Goal: Task Accomplishment & Management: Use online tool/utility

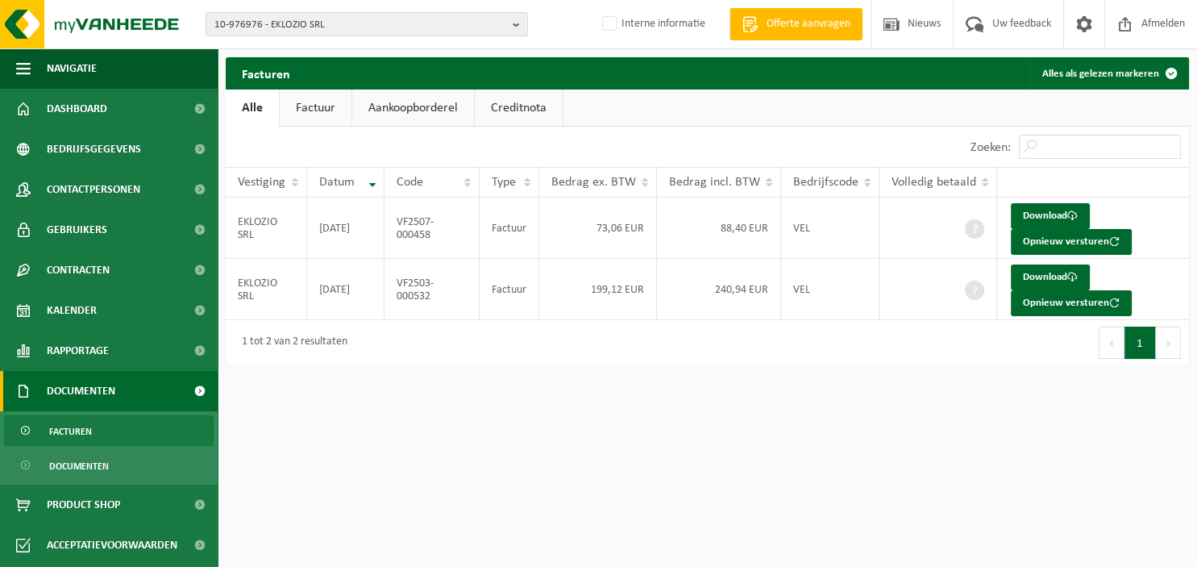
click at [518, 29] on b "button" at bounding box center [520, 24] width 15 height 23
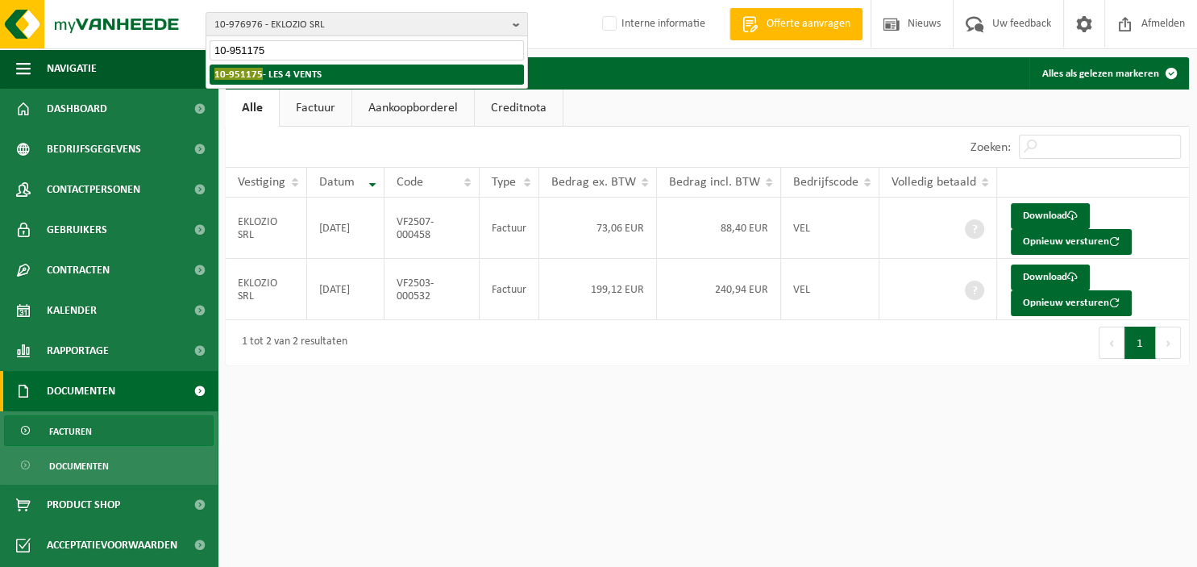
type input "10-951175"
click at [345, 70] on li "10-951175 - LES 4 VENTS" at bounding box center [367, 75] width 314 height 20
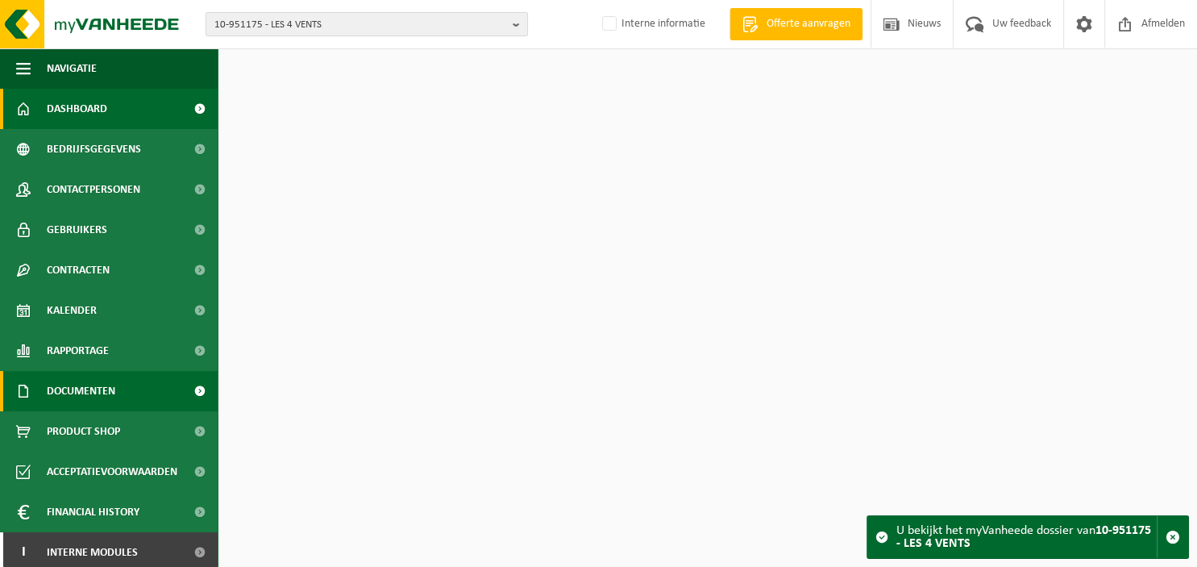
click at [104, 401] on span "Documenten" at bounding box center [81, 391] width 69 height 40
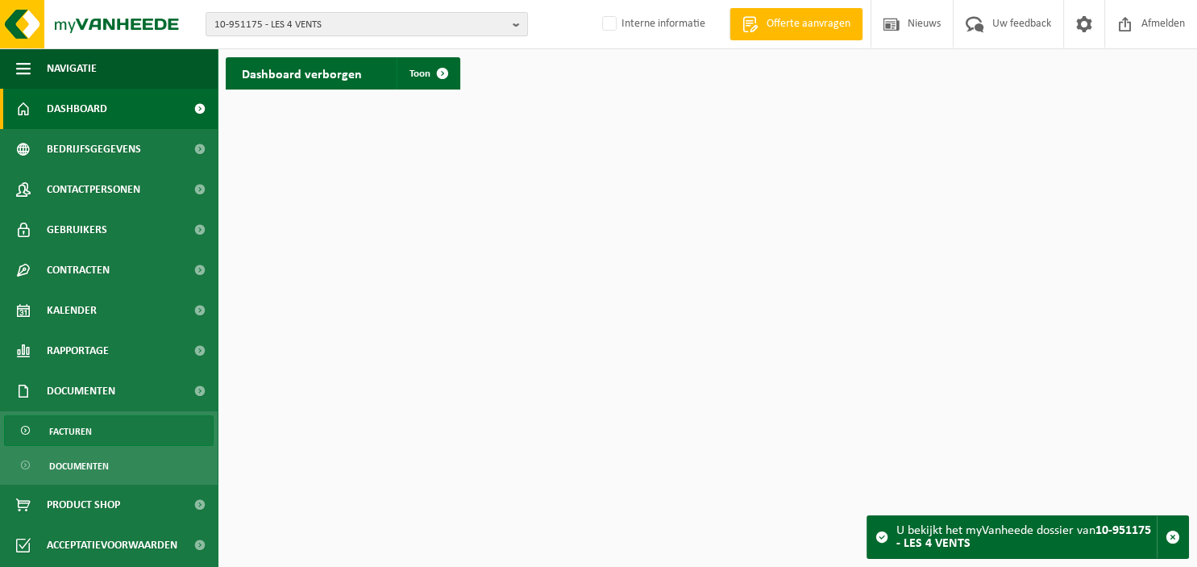
click at [92, 436] on link "Facturen" at bounding box center [109, 430] width 210 height 31
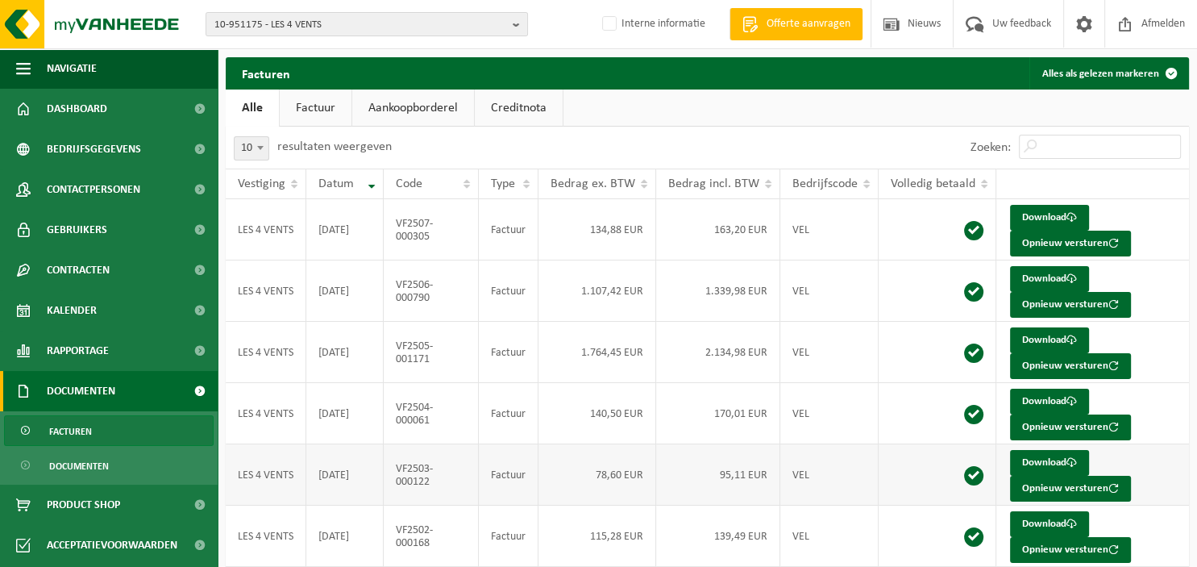
scroll to position [293, 0]
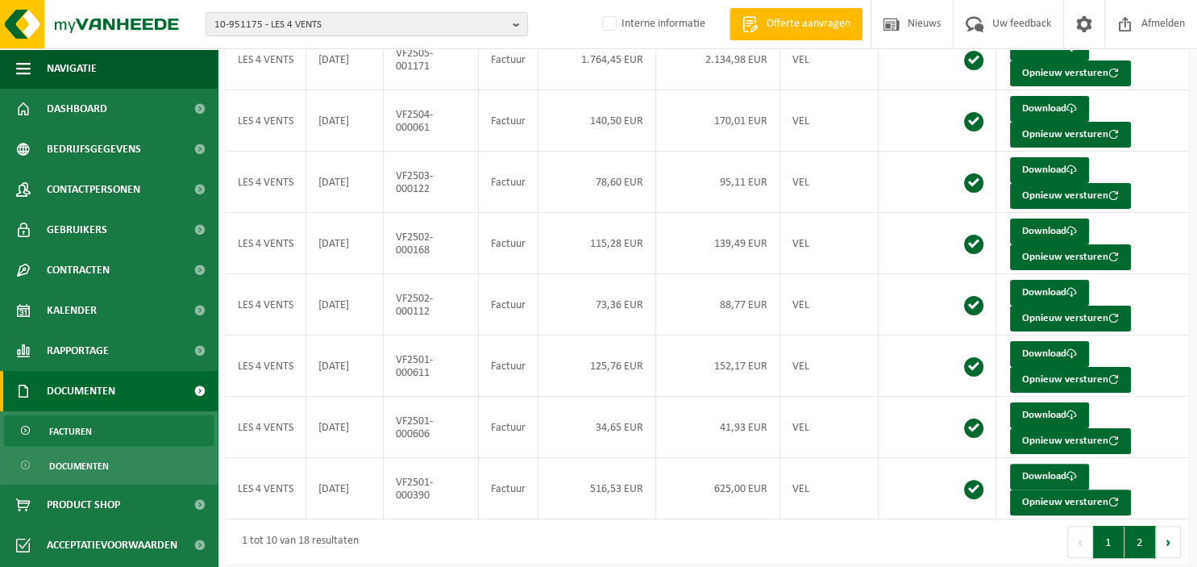
click at [1141, 539] on button "2" at bounding box center [1140, 542] width 31 height 32
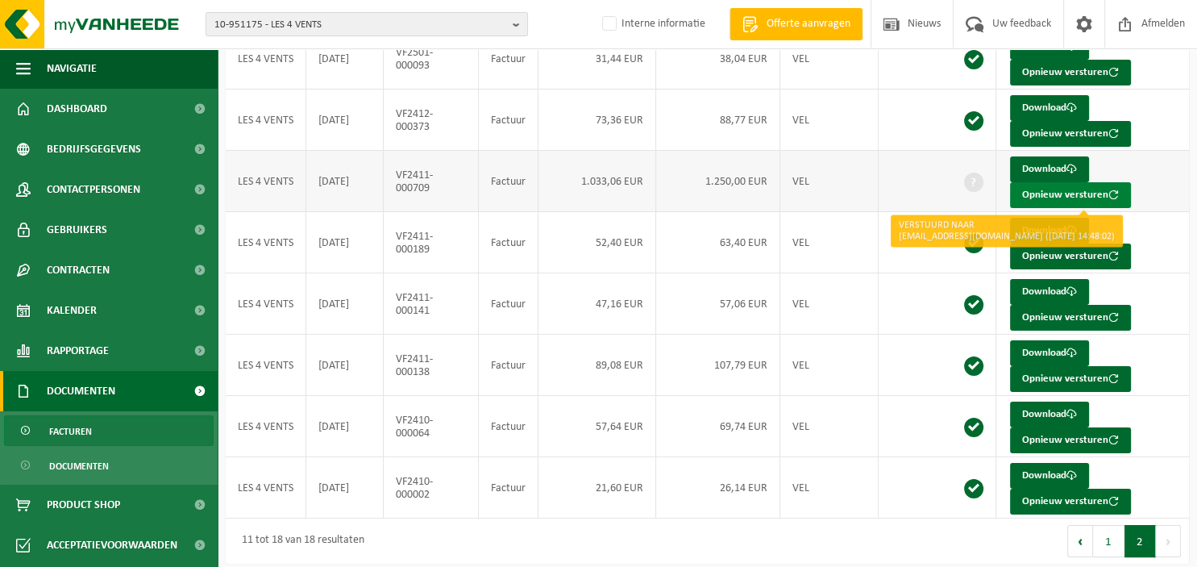
click at [1054, 194] on button "Opnieuw versturen" at bounding box center [1070, 195] width 121 height 26
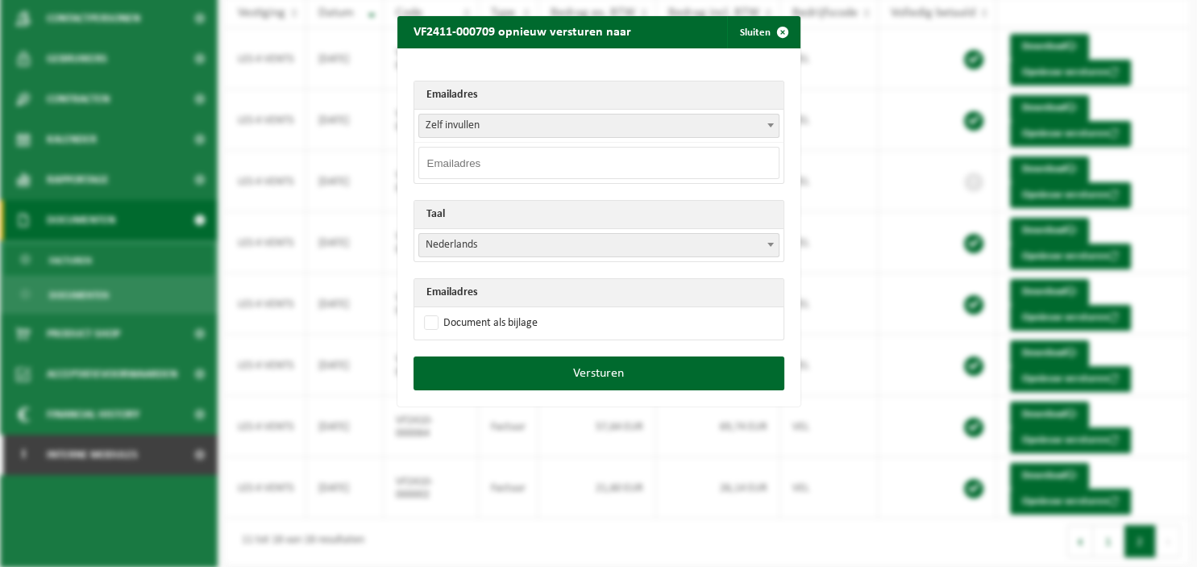
click at [771, 124] on b at bounding box center [771, 125] width 6 height 4
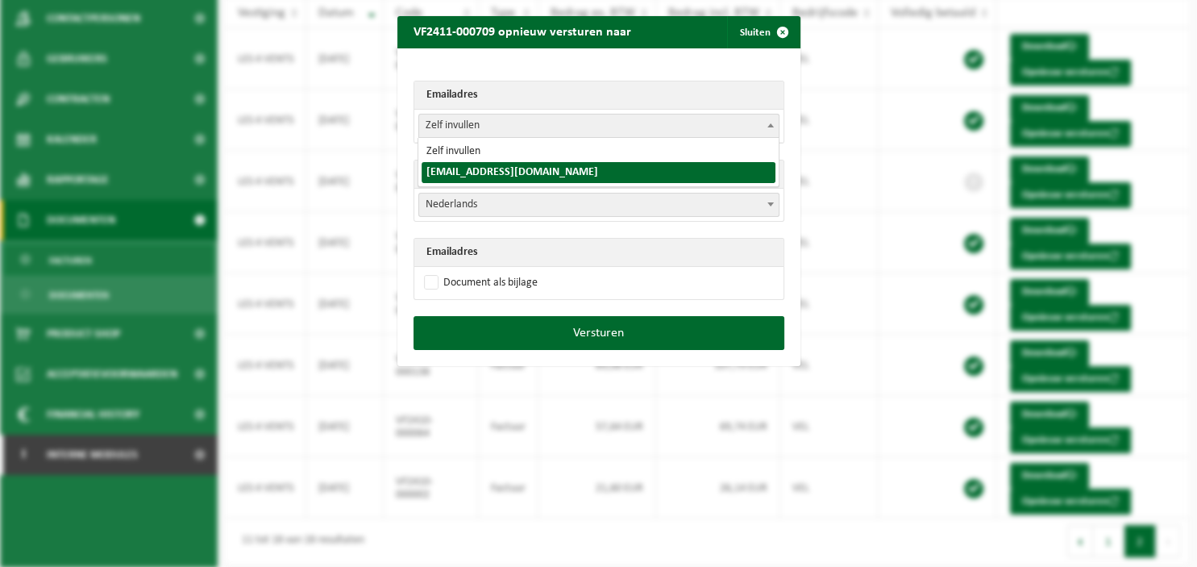
click at [767, 131] on span at bounding box center [771, 124] width 16 height 21
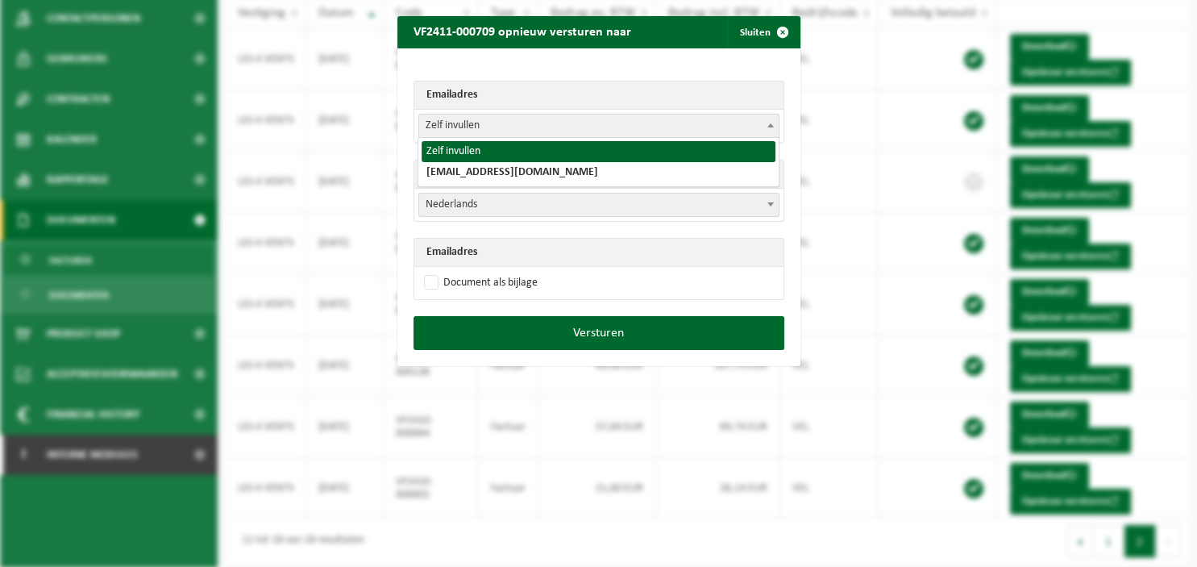
select select "0"
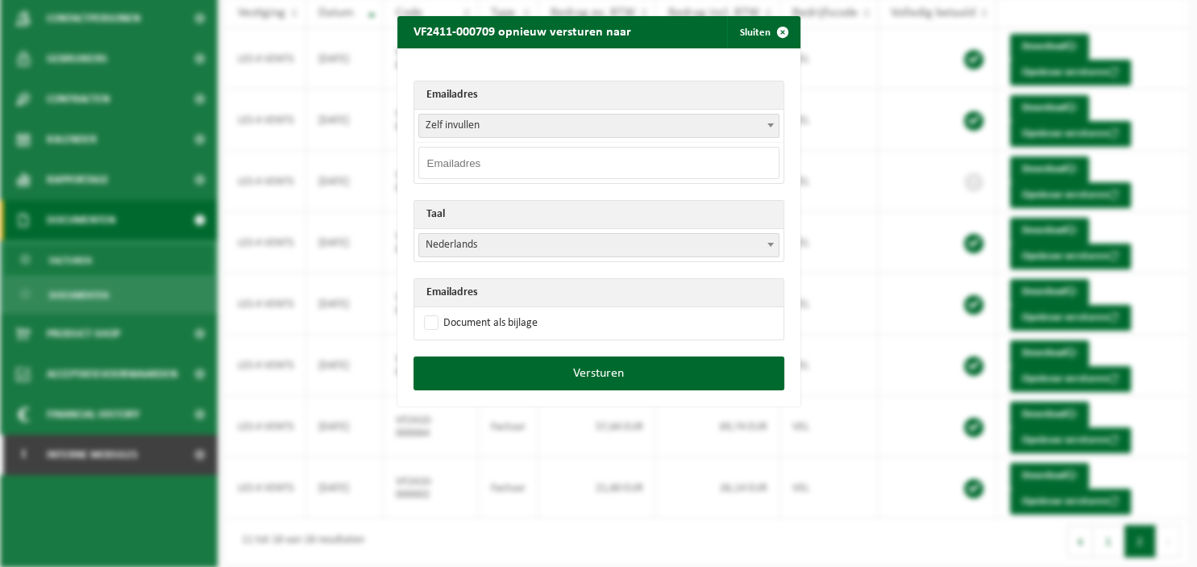
click at [601, 162] on input "email" at bounding box center [598, 163] width 361 height 32
drag, startPoint x: 596, startPoint y: 159, endPoint x: 389, endPoint y: 146, distance: 206.8
click at [418, 147] on input "COMPTA@ASBL-LES4VENTS.BE" at bounding box center [598, 163] width 361 height 32
type input "COMPTA@ASBL-LES4VENTS.BE"
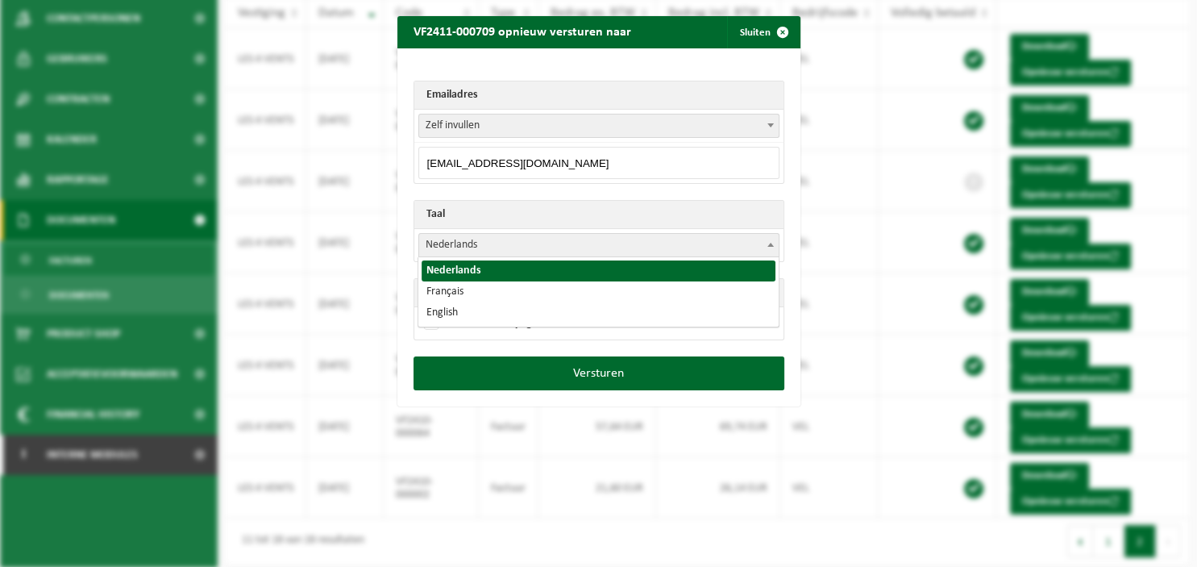
click at [773, 243] on b at bounding box center [771, 245] width 6 height 4
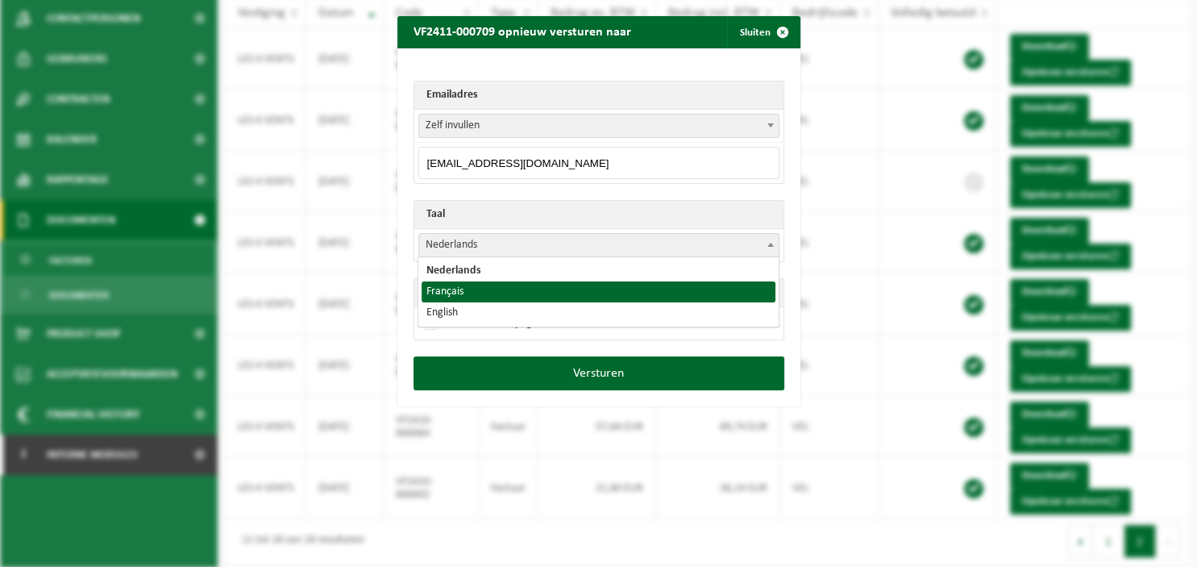
select select "fr"
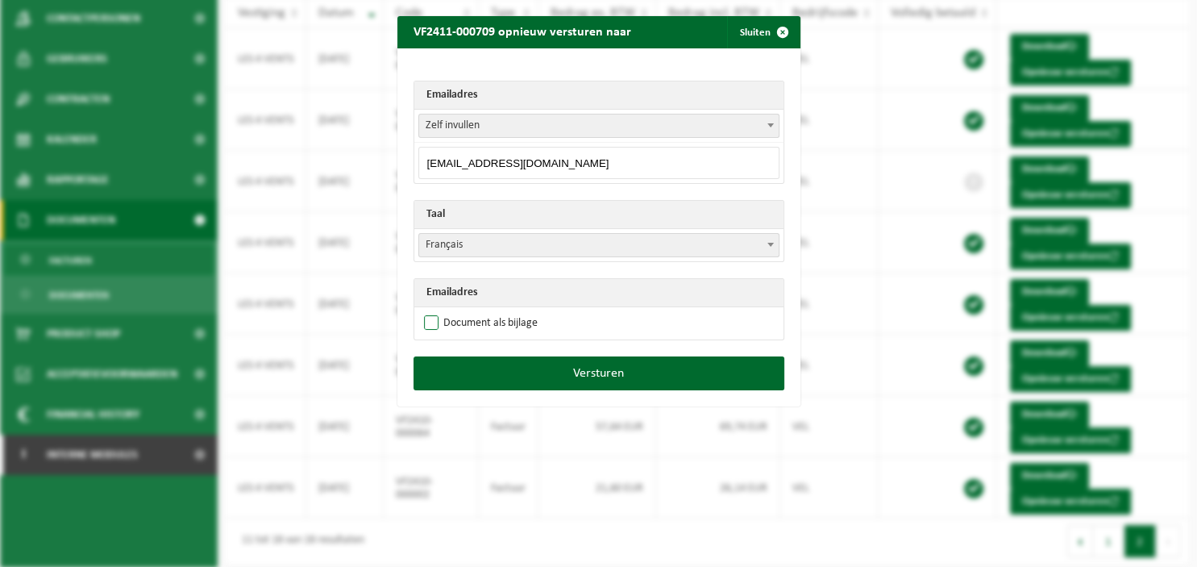
click at [514, 321] on label "Document als bijlage" at bounding box center [479, 323] width 117 height 24
click at [514, 311] on input "Document als bijlage" at bounding box center [619, 310] width 403 height 1
checkbox input "true"
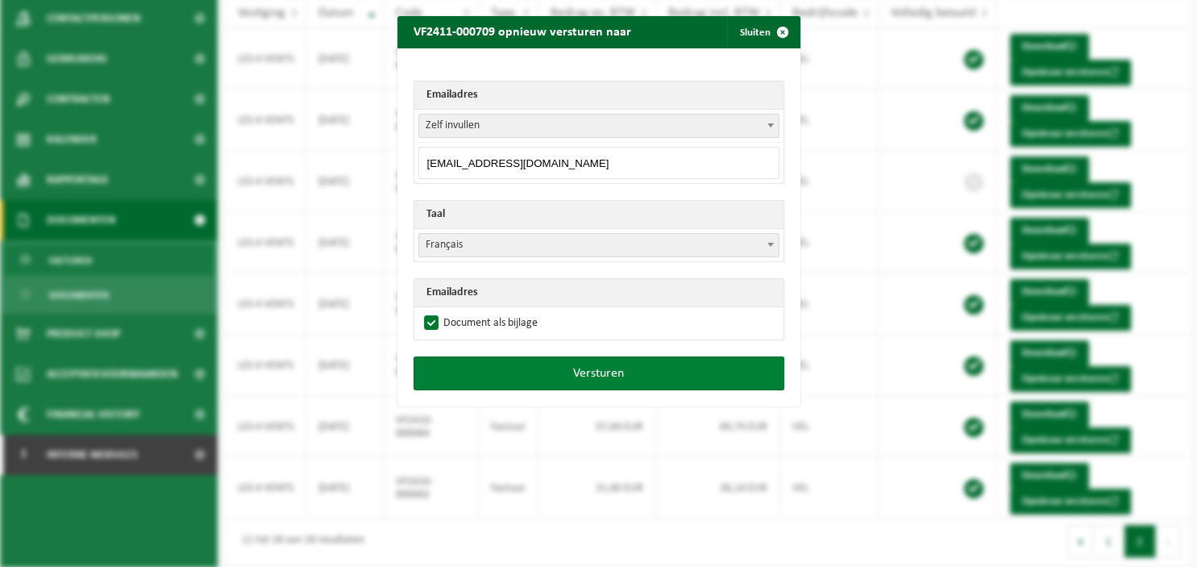
click at [585, 364] on button "Versturen" at bounding box center [599, 373] width 371 height 34
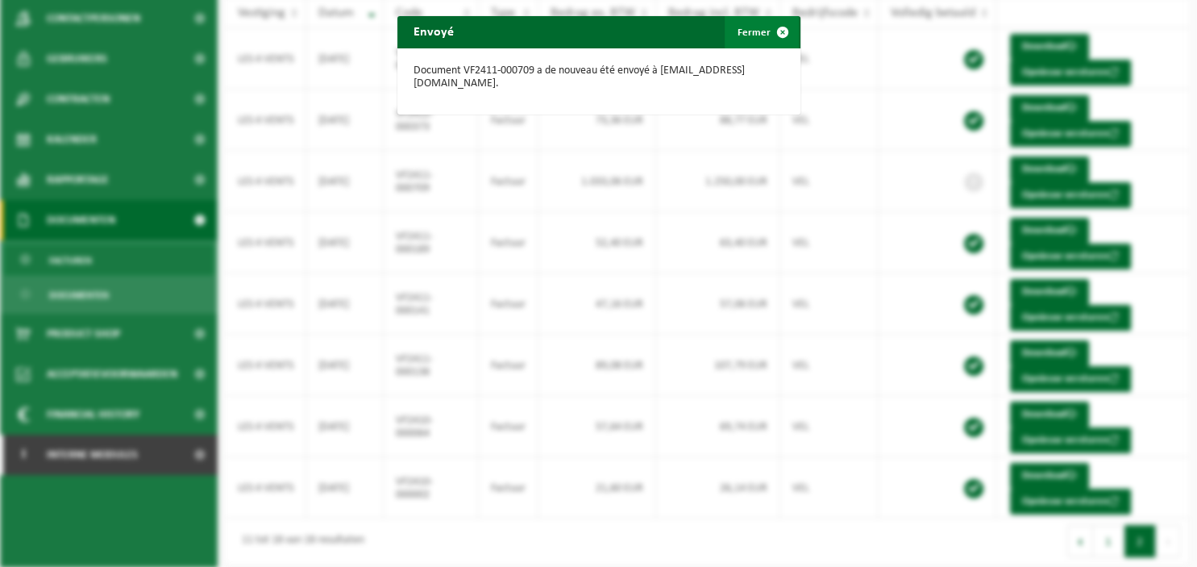
click at [782, 31] on span "button" at bounding box center [783, 32] width 32 height 32
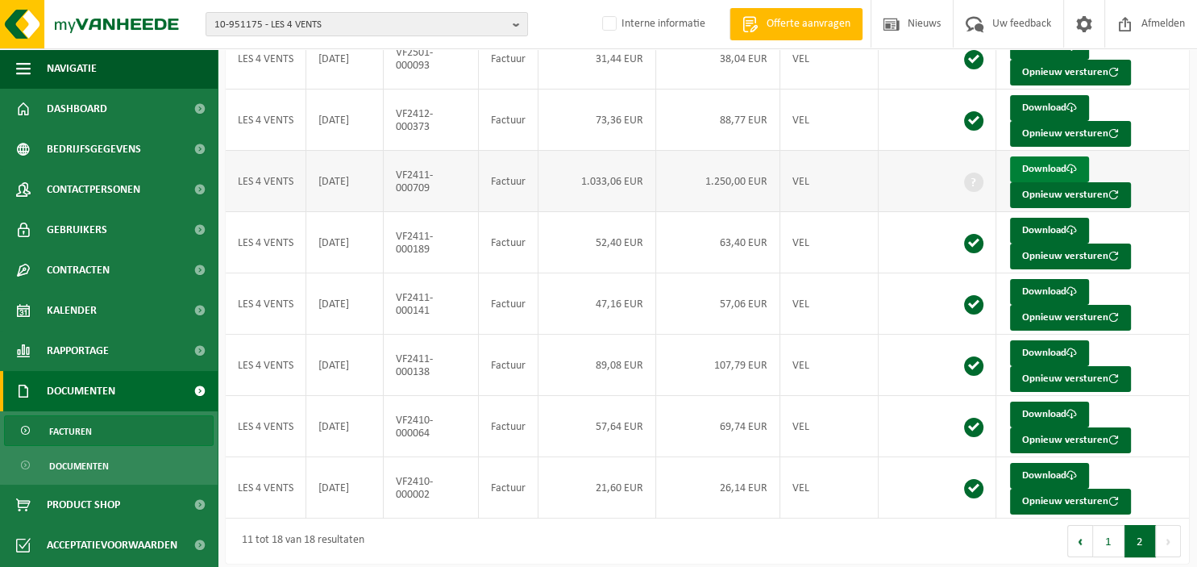
click at [1034, 166] on link "Download" at bounding box center [1049, 169] width 79 height 26
